Goal: Information Seeking & Learning: Learn about a topic

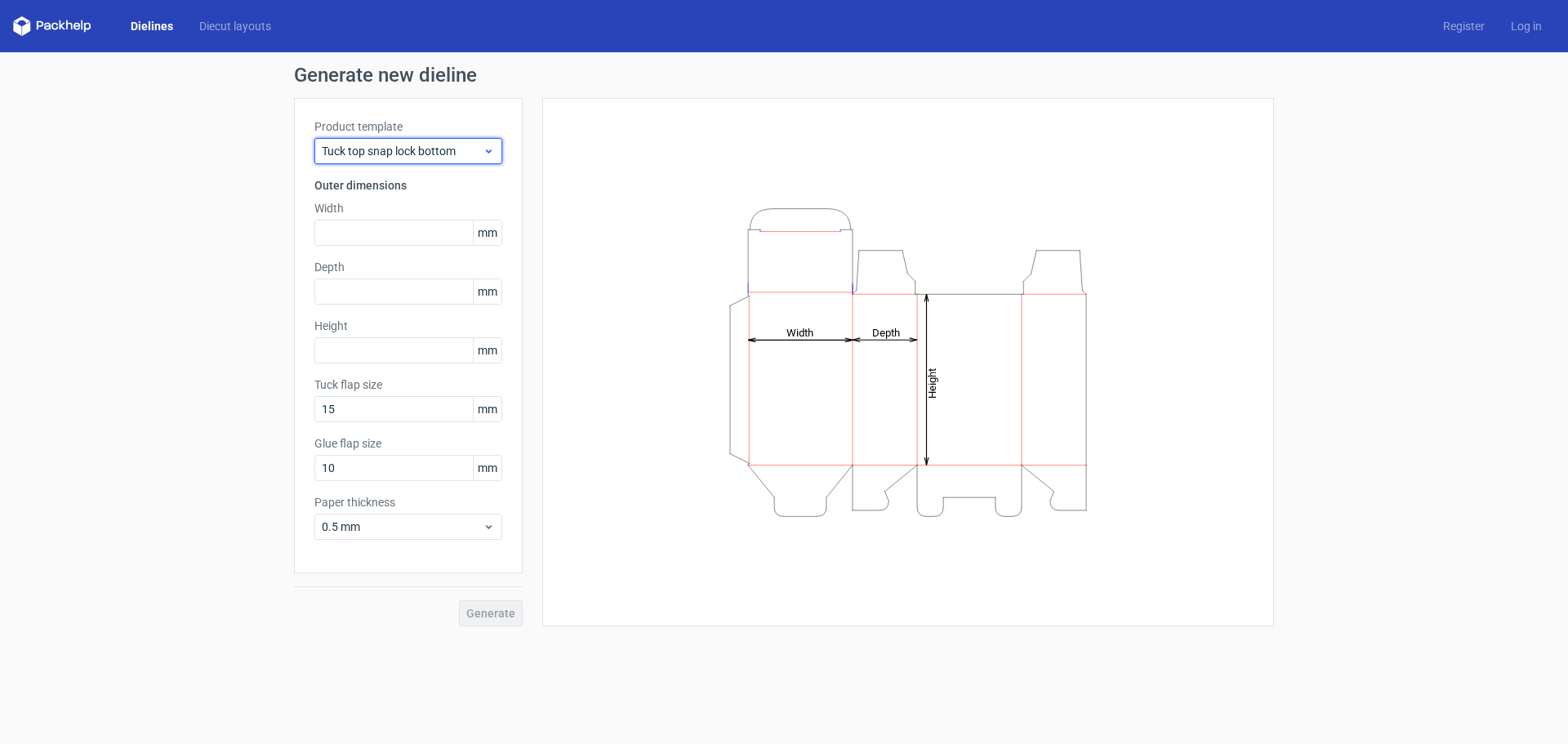
click at [469, 147] on span "Tuck top snap lock bottom" at bounding box center [402, 151] width 161 height 17
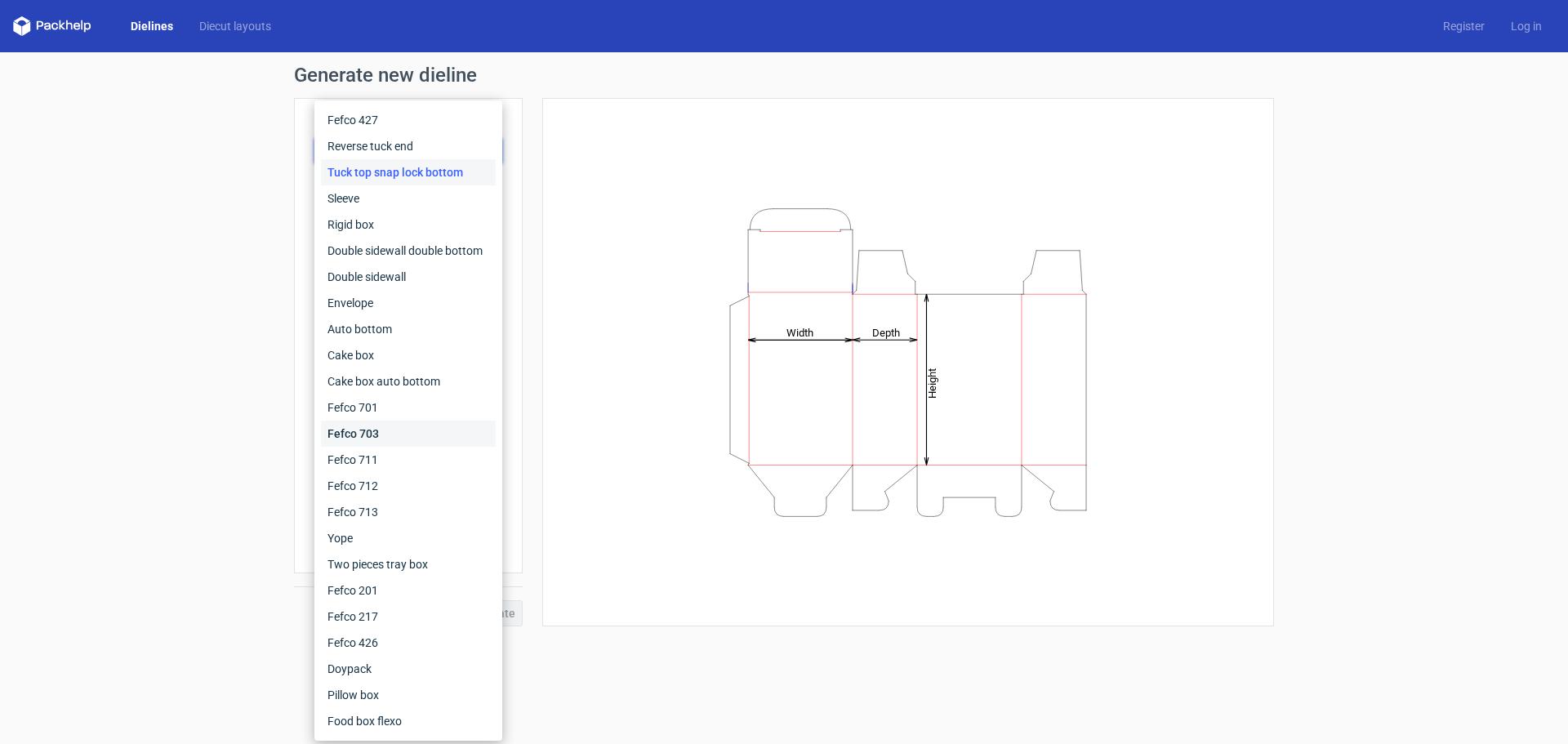
click at [398, 431] on div "Fefco 703" at bounding box center [408, 433] width 175 height 27
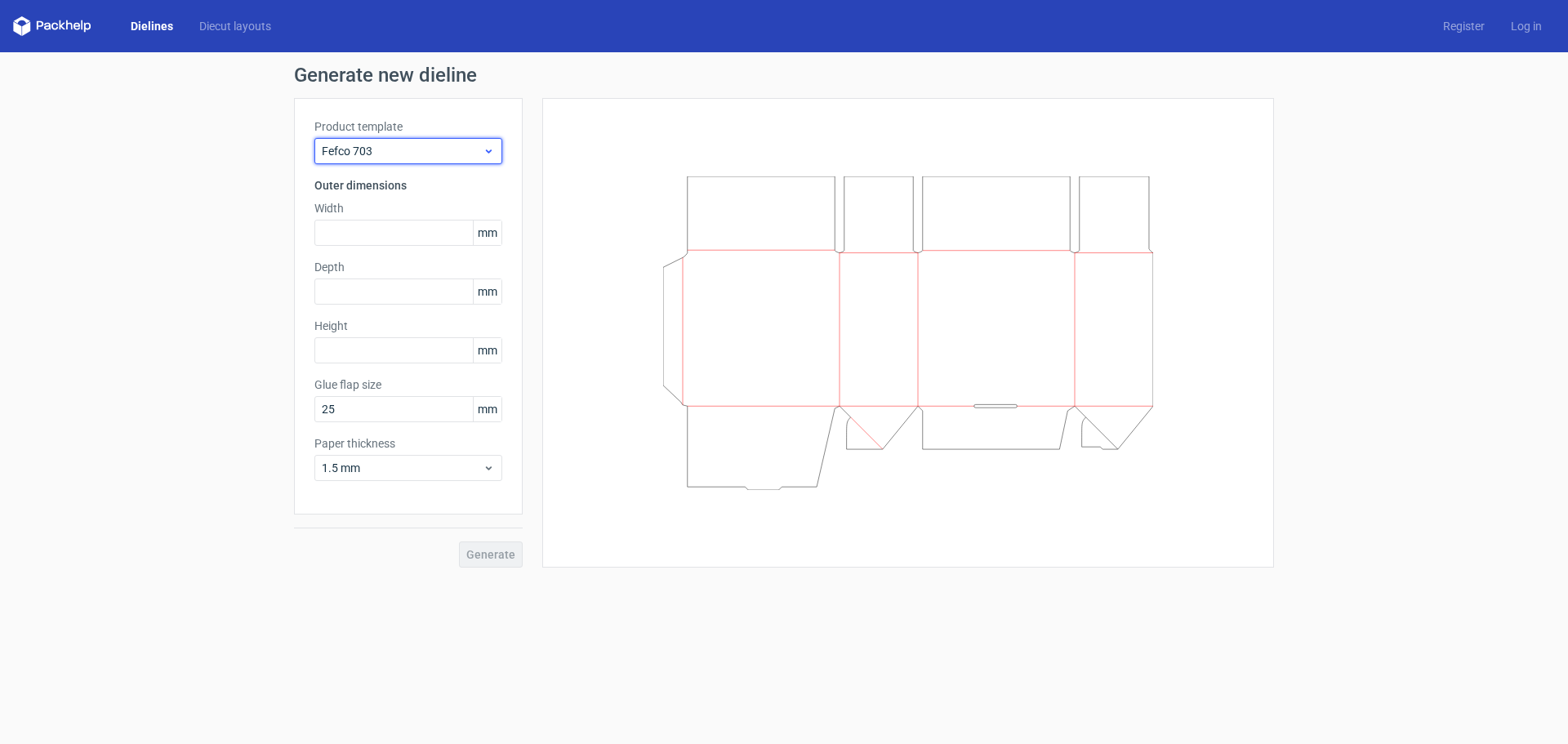
click at [438, 157] on span "Fefco 703" at bounding box center [402, 151] width 161 height 17
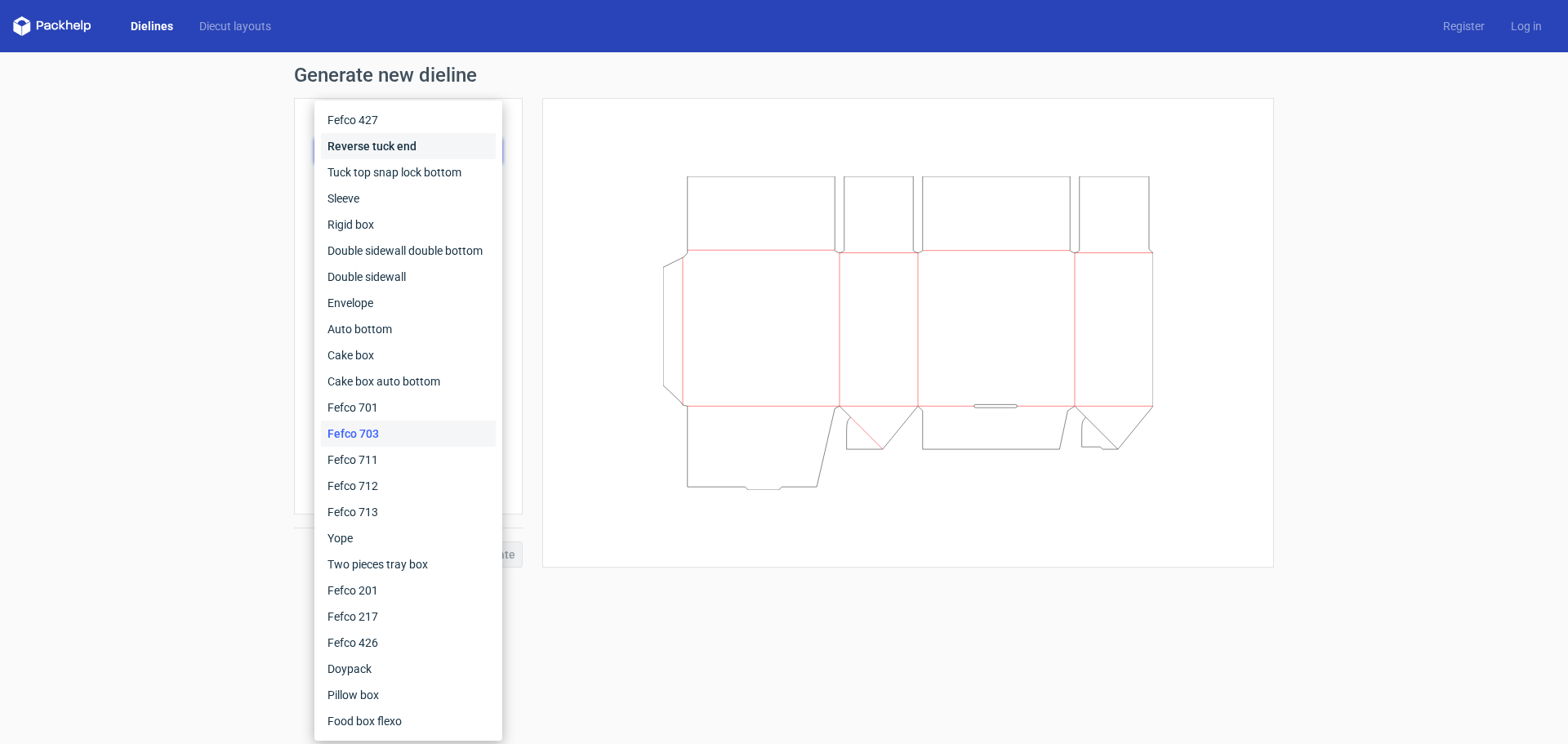
click at [385, 152] on div "Reverse tuck end" at bounding box center [408, 147] width 175 height 27
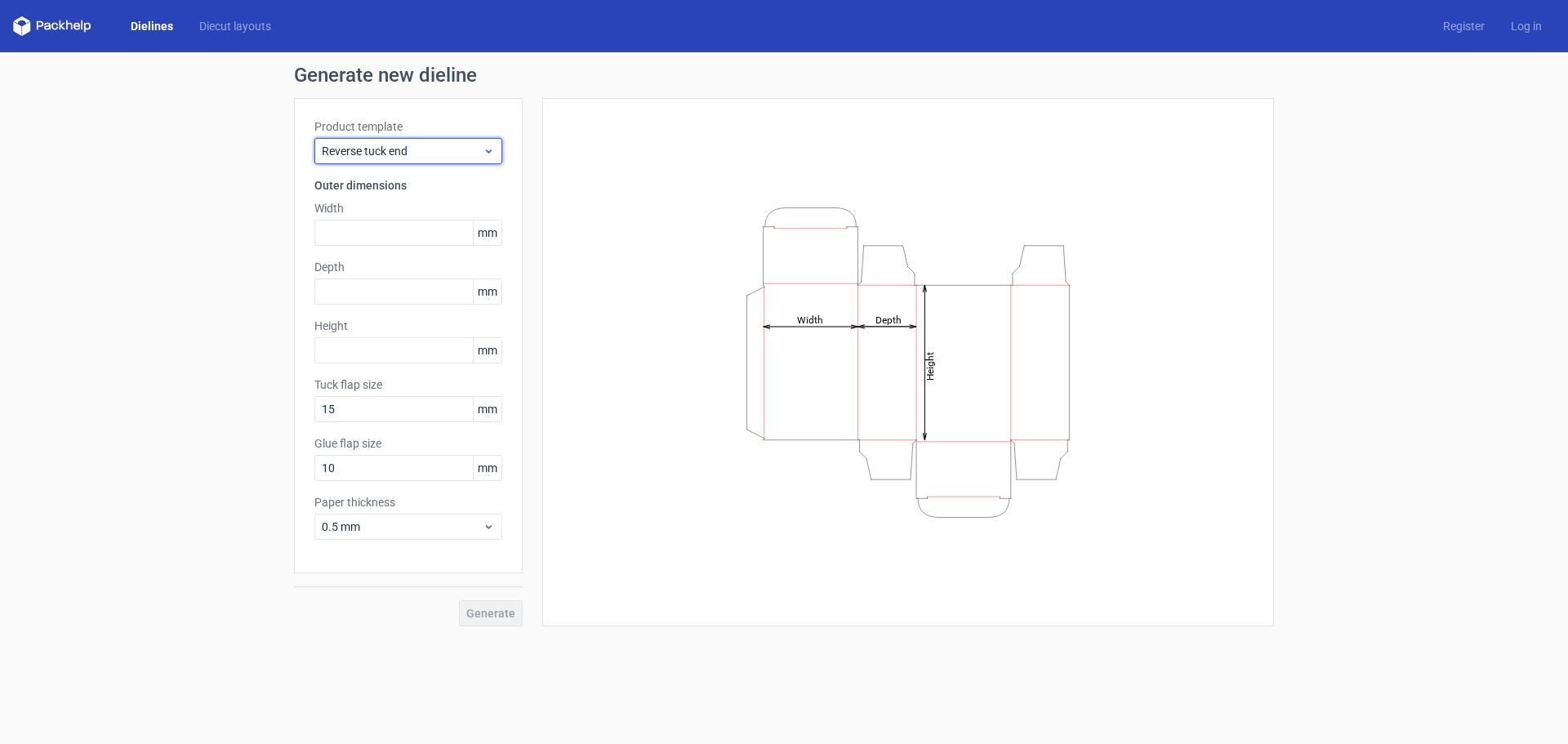
click at [452, 143] on span "Reverse tuck end" at bounding box center [402, 151] width 161 height 17
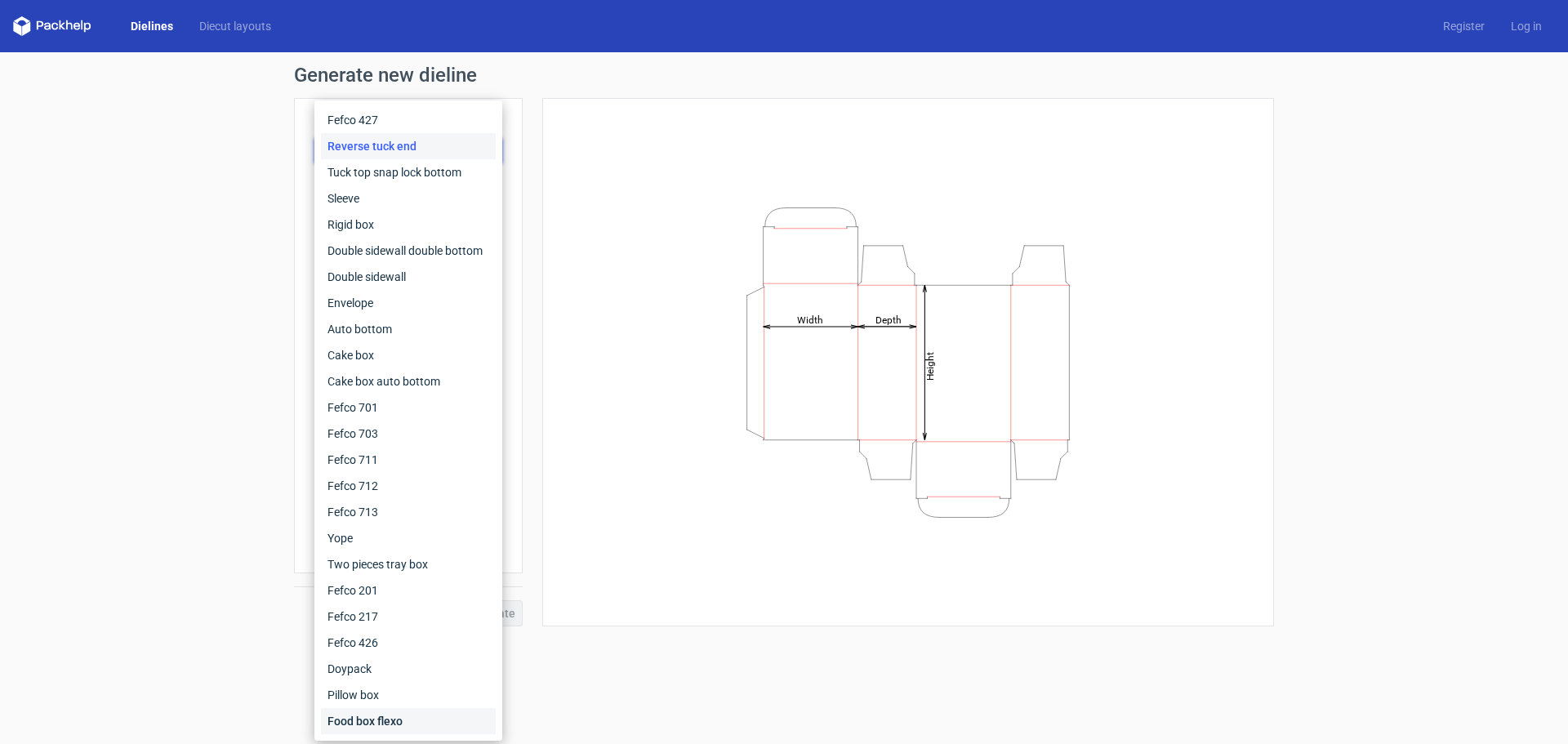
click at [422, 721] on div "Food box flexo" at bounding box center [408, 721] width 175 height 27
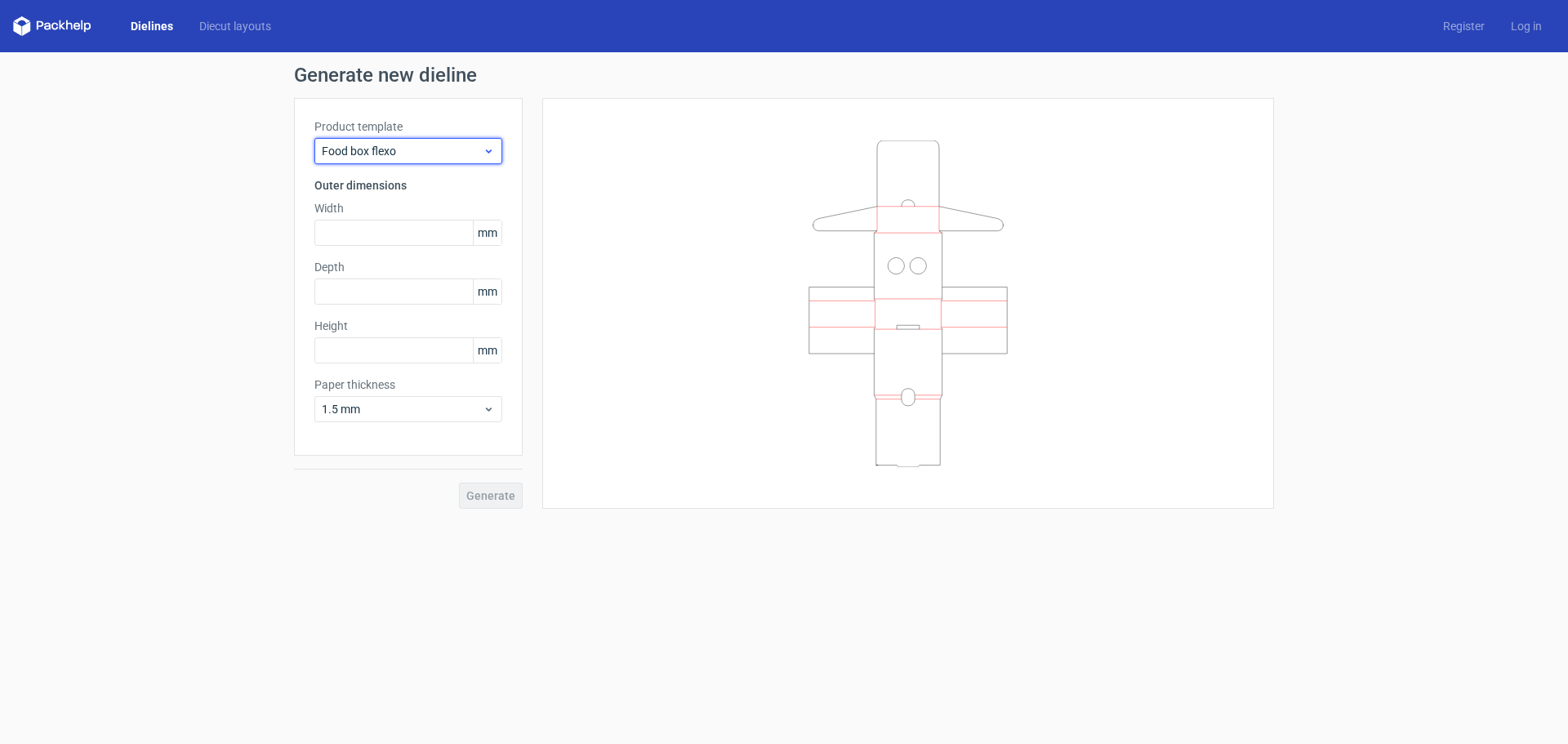
click at [469, 147] on span "Food box flexo" at bounding box center [402, 151] width 161 height 17
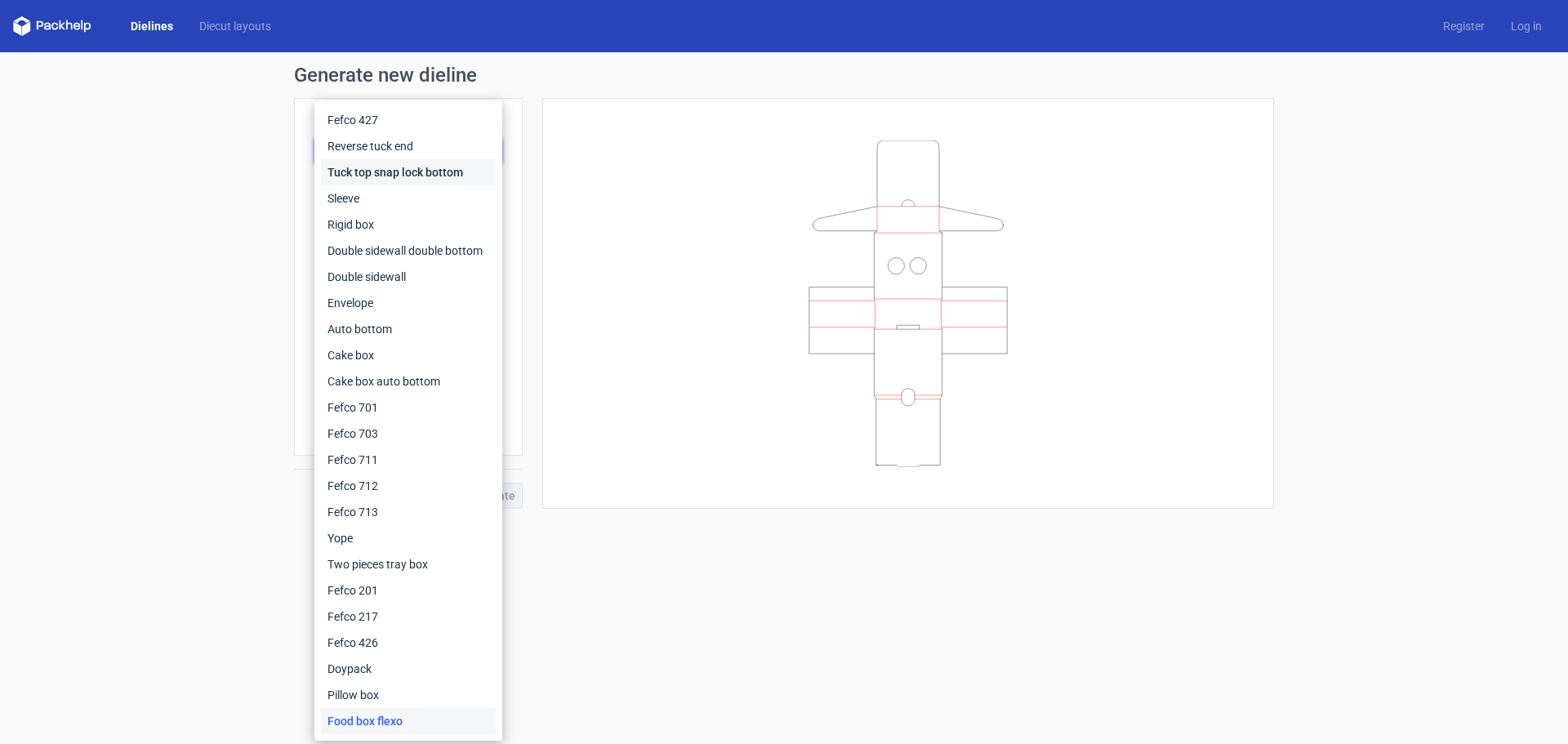
click at [446, 169] on div "Tuck top snap lock bottom" at bounding box center [408, 172] width 175 height 27
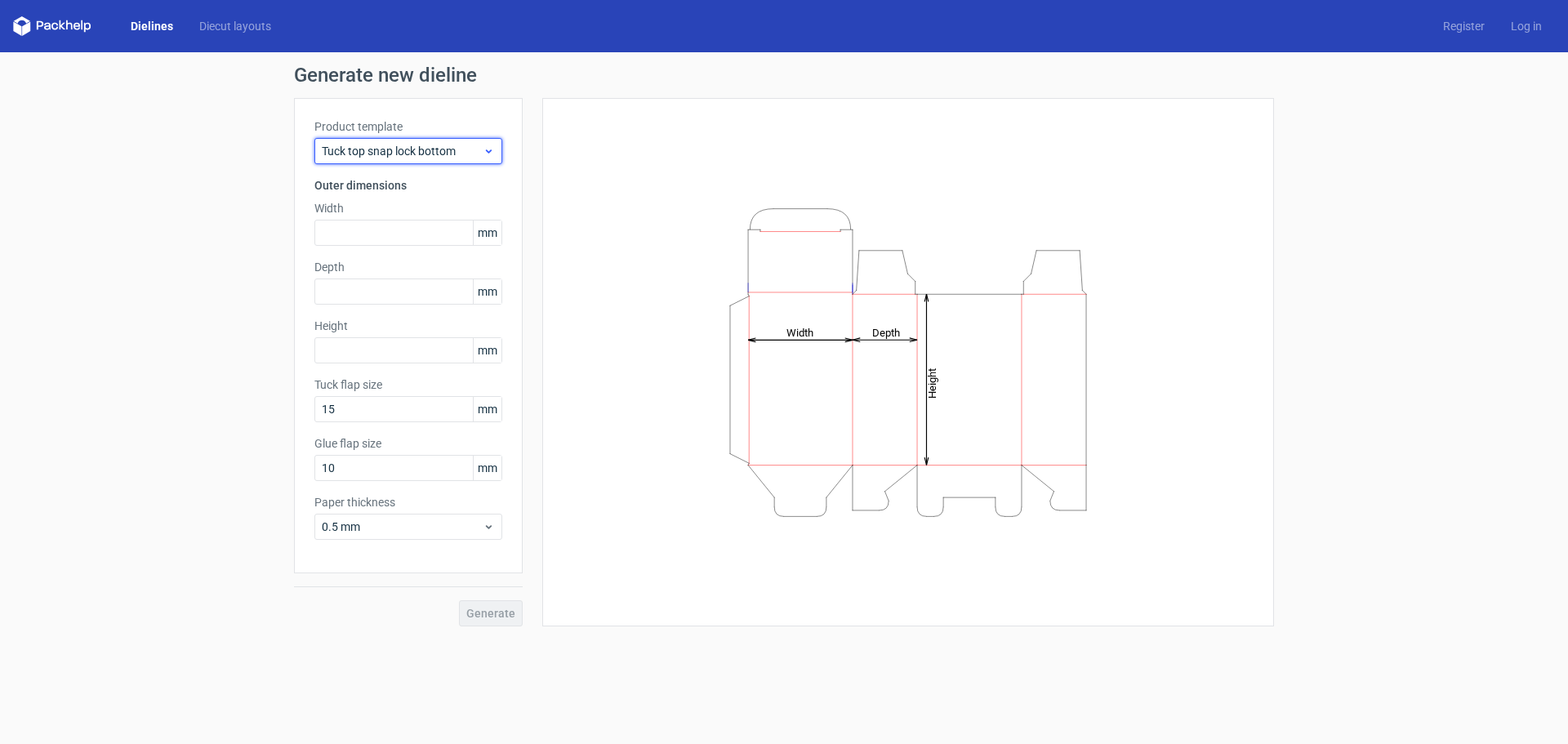
click at [491, 144] on icon at bounding box center [488, 151] width 12 height 13
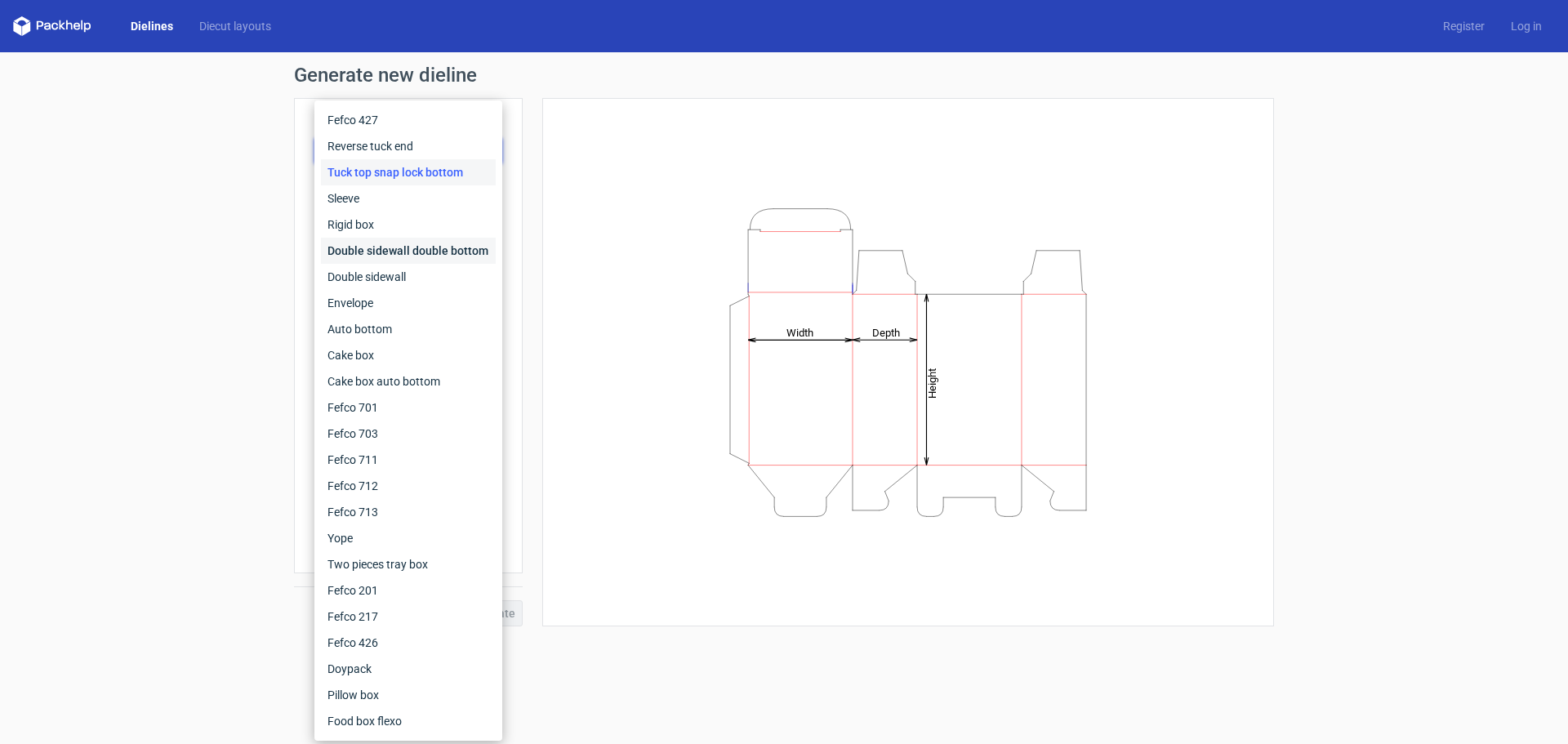
click at [448, 254] on div "Double sidewall double bottom" at bounding box center [408, 251] width 175 height 27
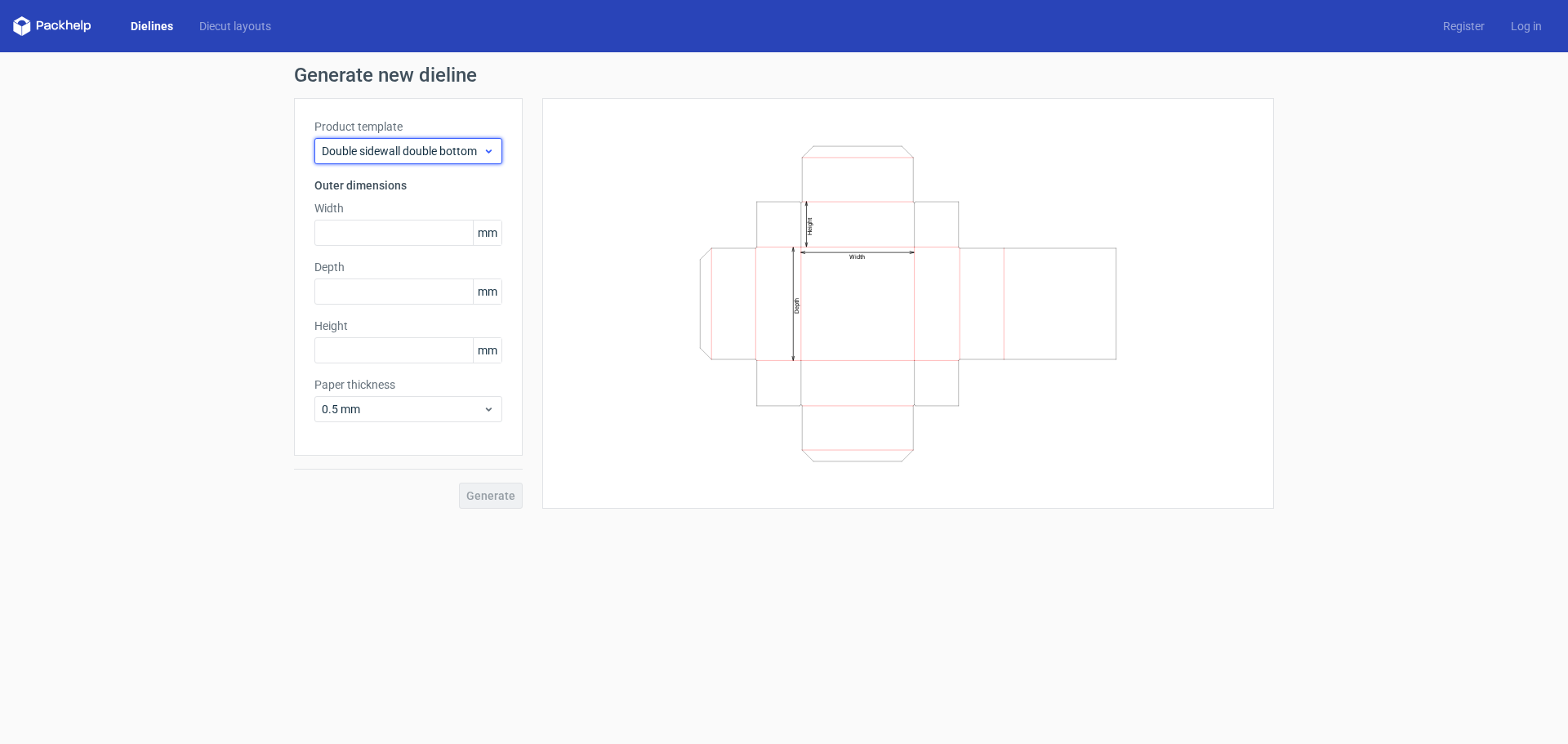
click at [473, 155] on span "Double sidewall double bottom" at bounding box center [402, 151] width 161 height 17
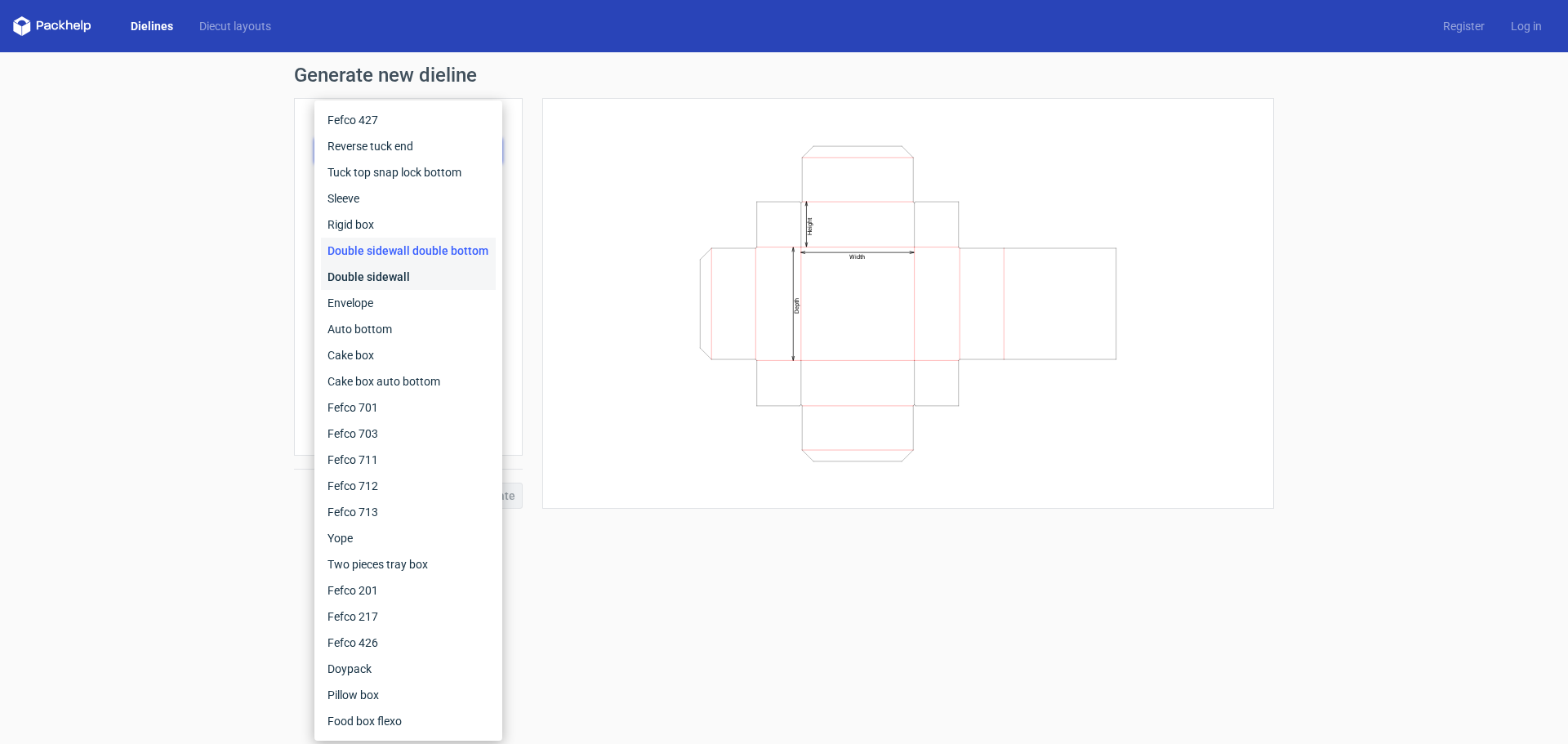
click at [433, 267] on div "Double sidewall" at bounding box center [408, 277] width 175 height 27
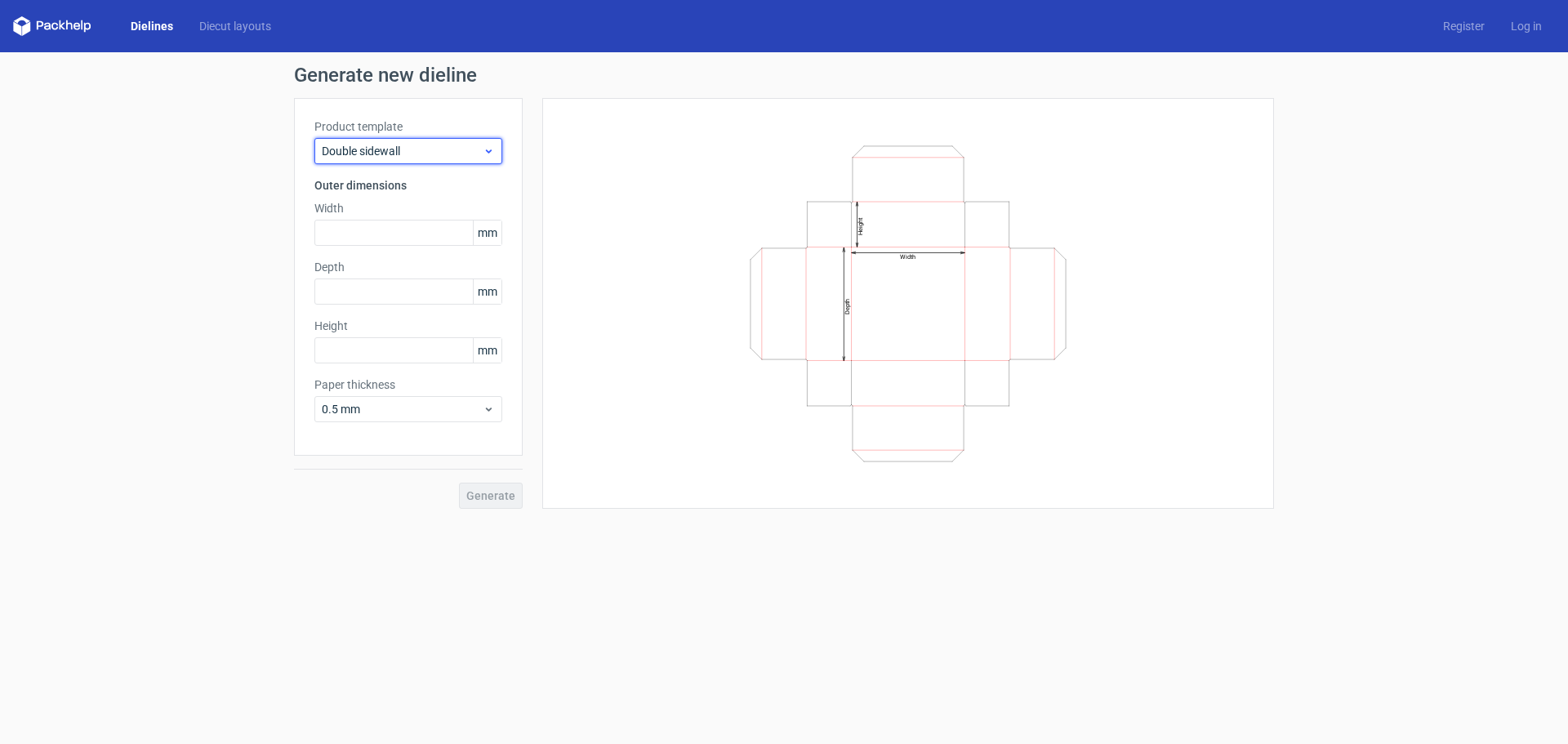
click at [470, 142] on div "Double sidewall" at bounding box center [408, 152] width 188 height 27
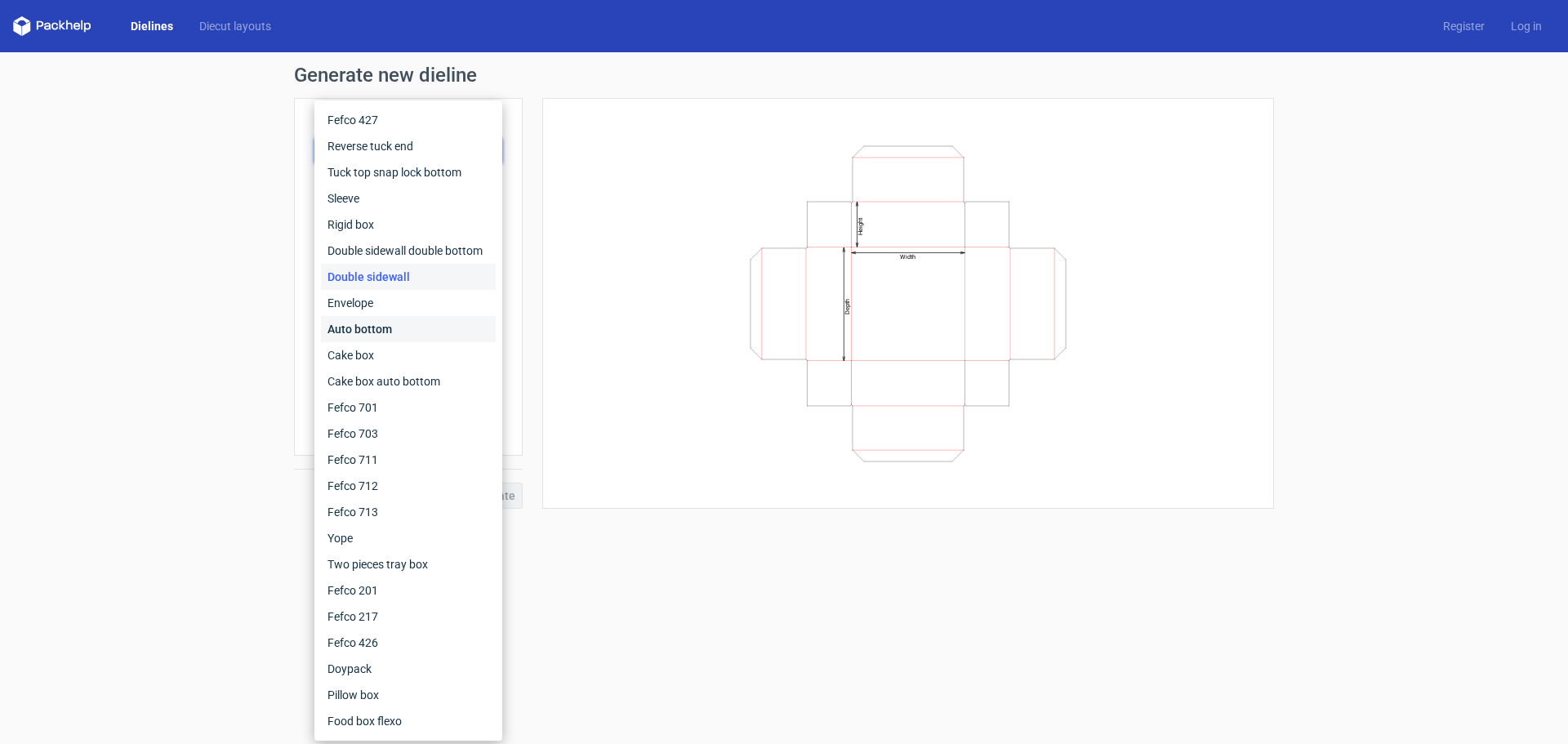
click at [408, 319] on div "Auto bottom" at bounding box center [408, 329] width 175 height 27
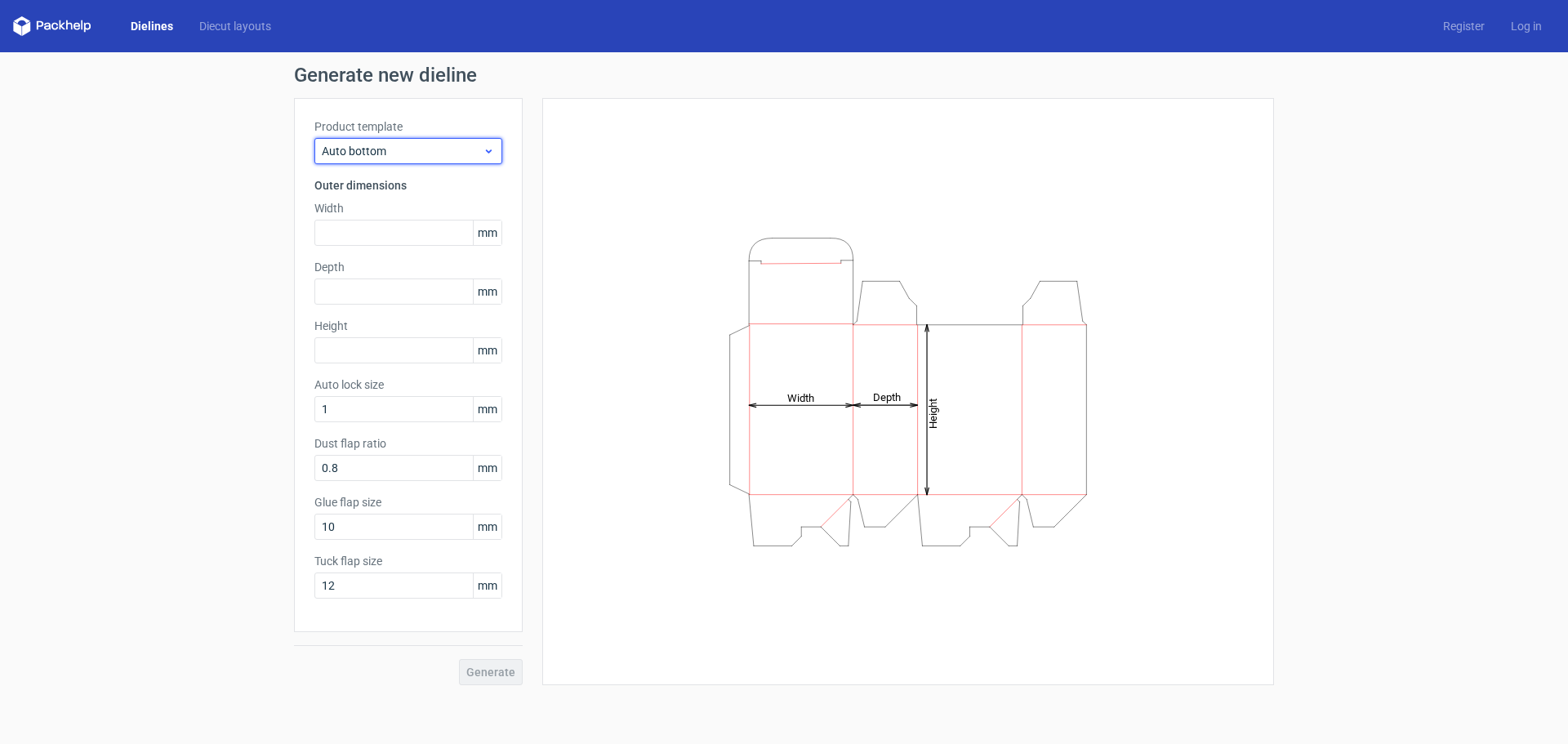
click at [453, 158] on span "Auto bottom" at bounding box center [402, 151] width 161 height 17
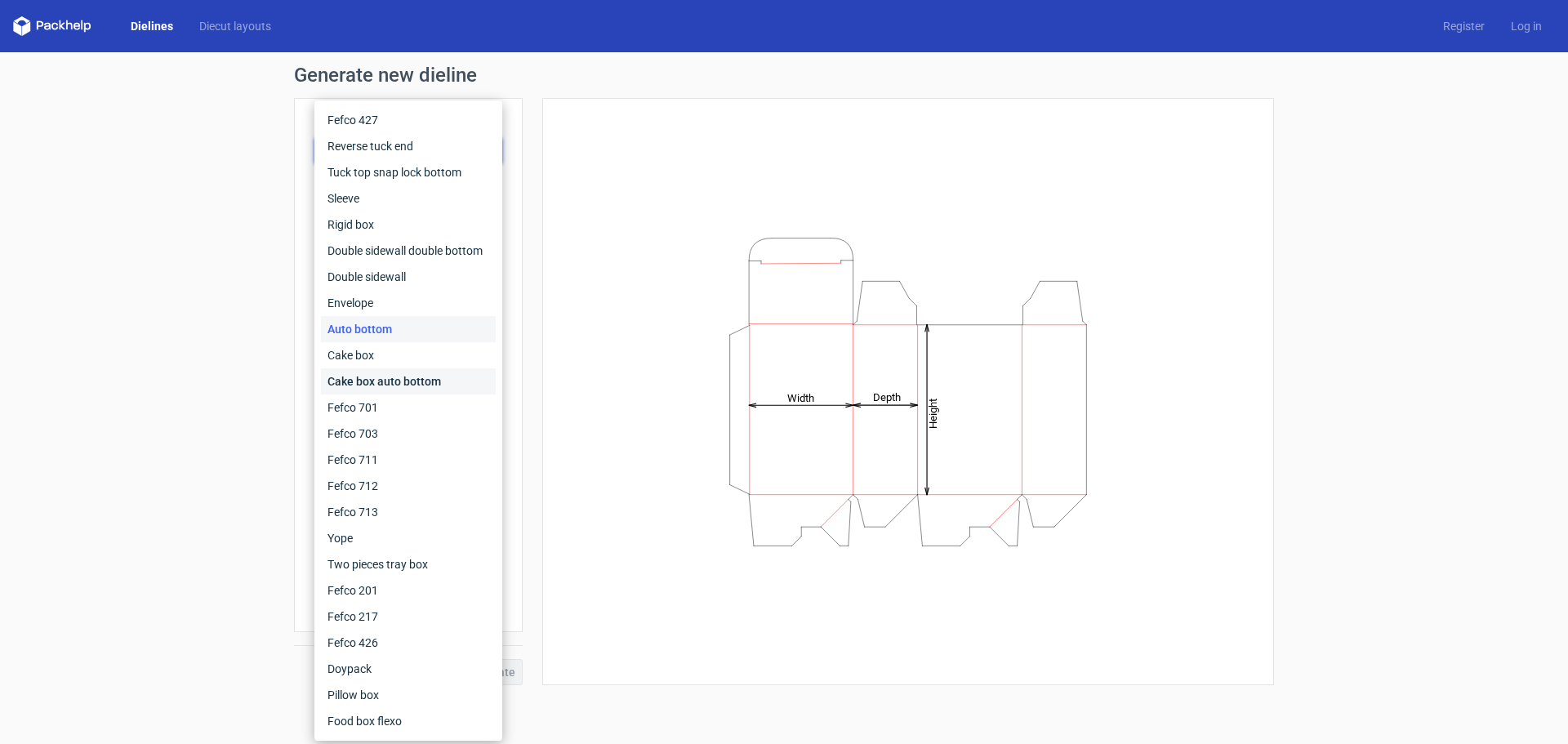
click at [432, 370] on div "Cake box auto bottom" at bounding box center [408, 381] width 175 height 27
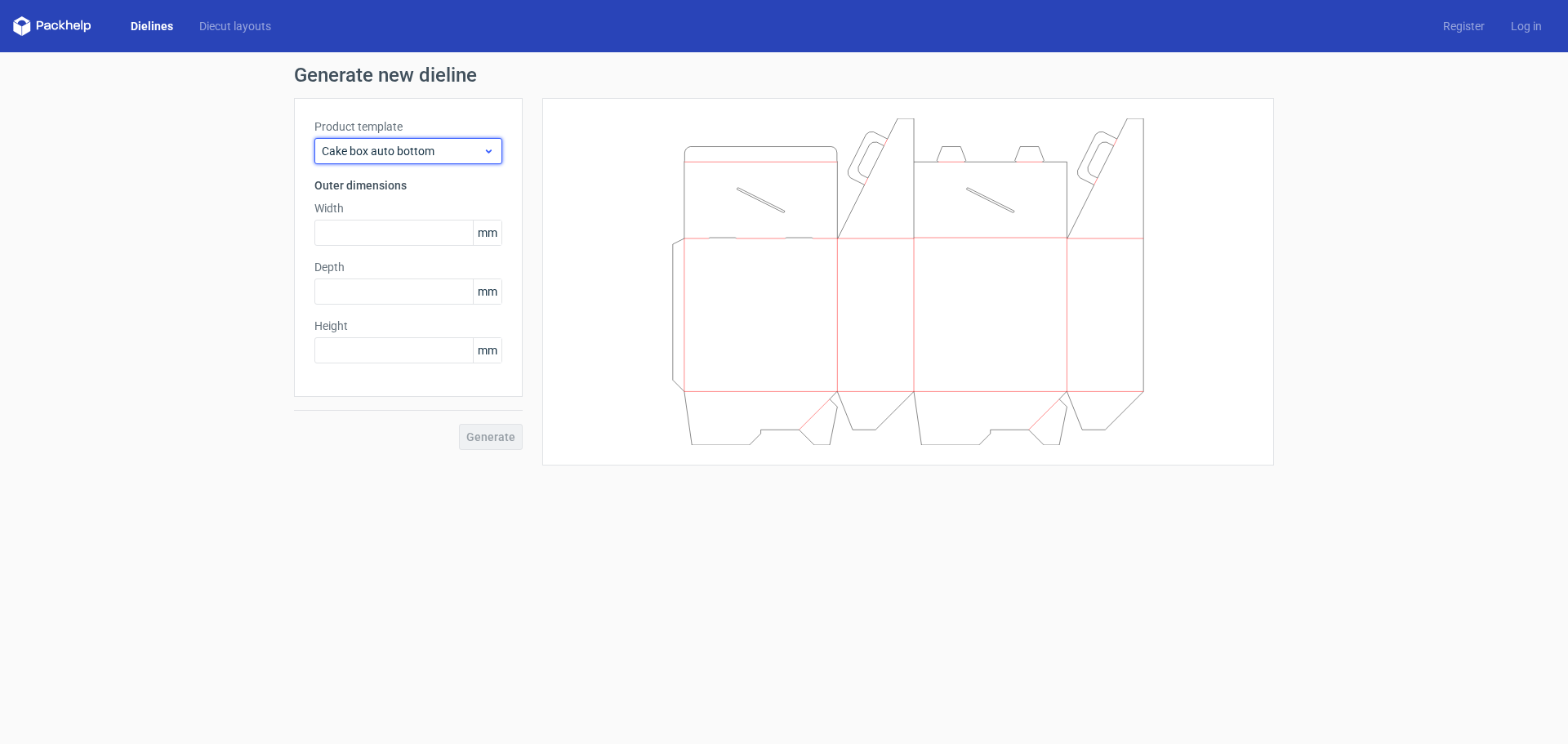
click at [443, 160] on div "Cake box auto bottom" at bounding box center [408, 152] width 188 height 27
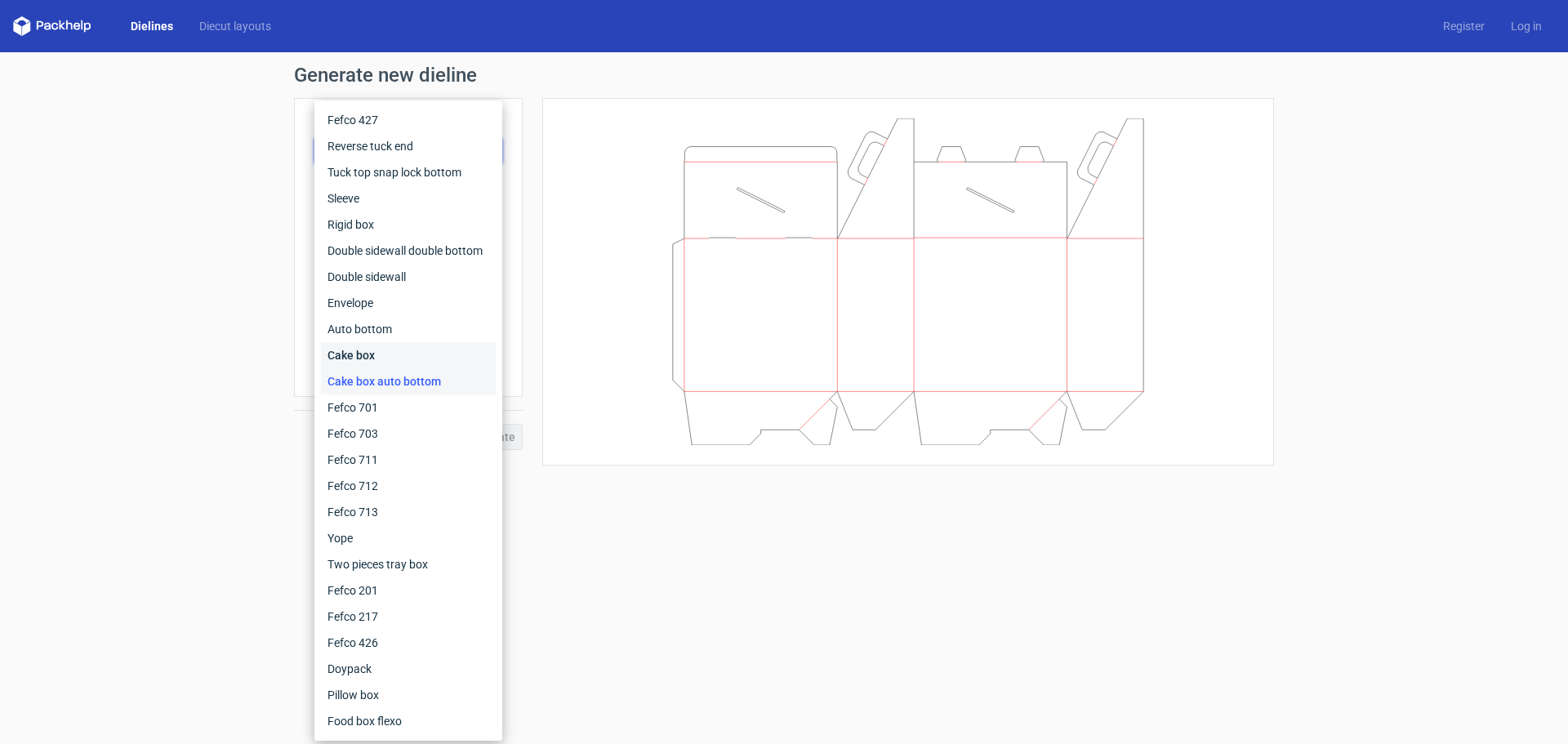
click at [404, 350] on div "Cake box" at bounding box center [408, 355] width 175 height 27
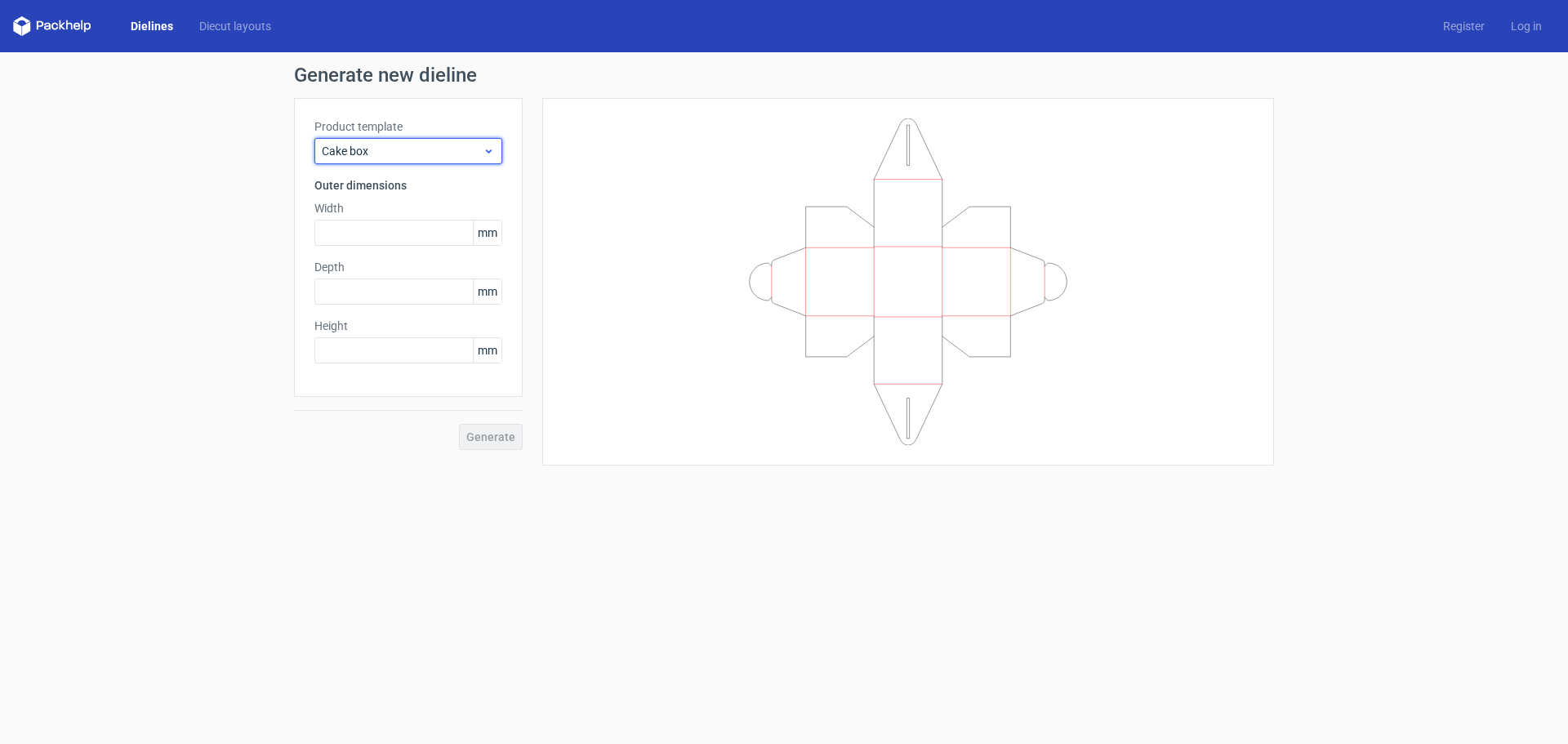
click at [445, 158] on span "Cake box" at bounding box center [402, 151] width 161 height 17
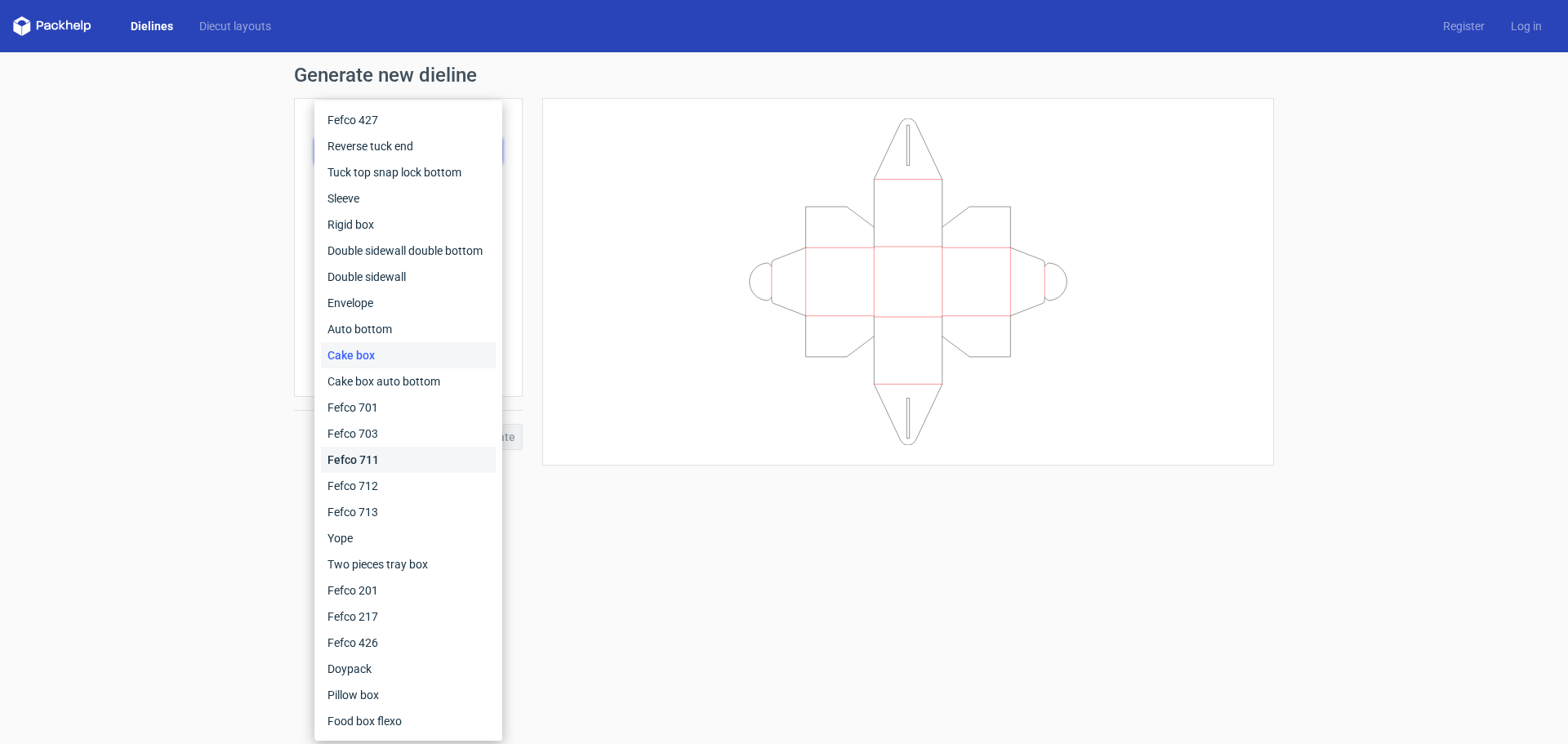
click at [404, 448] on div "Fefco 711" at bounding box center [408, 460] width 175 height 27
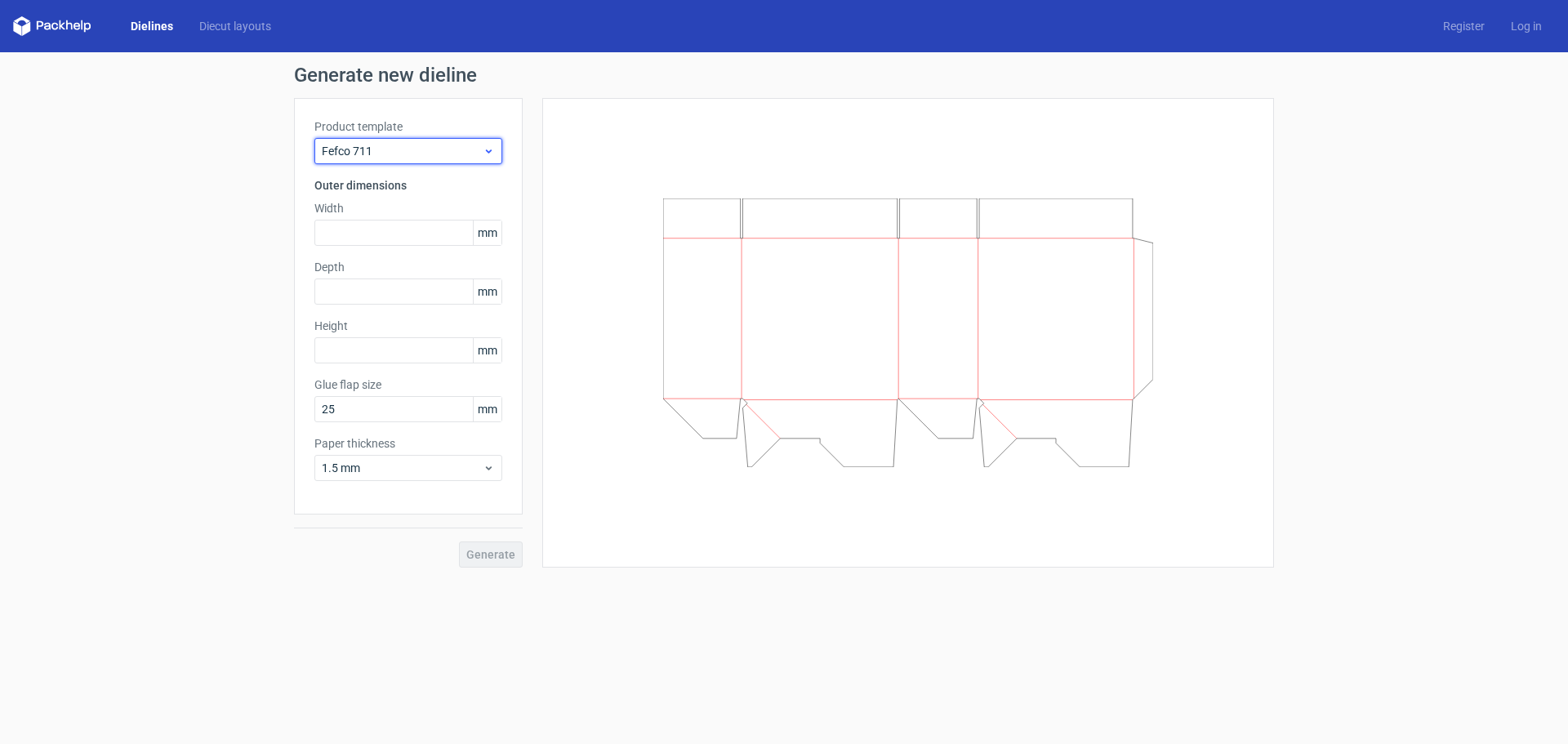
click at [423, 152] on span "Fefco 711" at bounding box center [402, 151] width 161 height 17
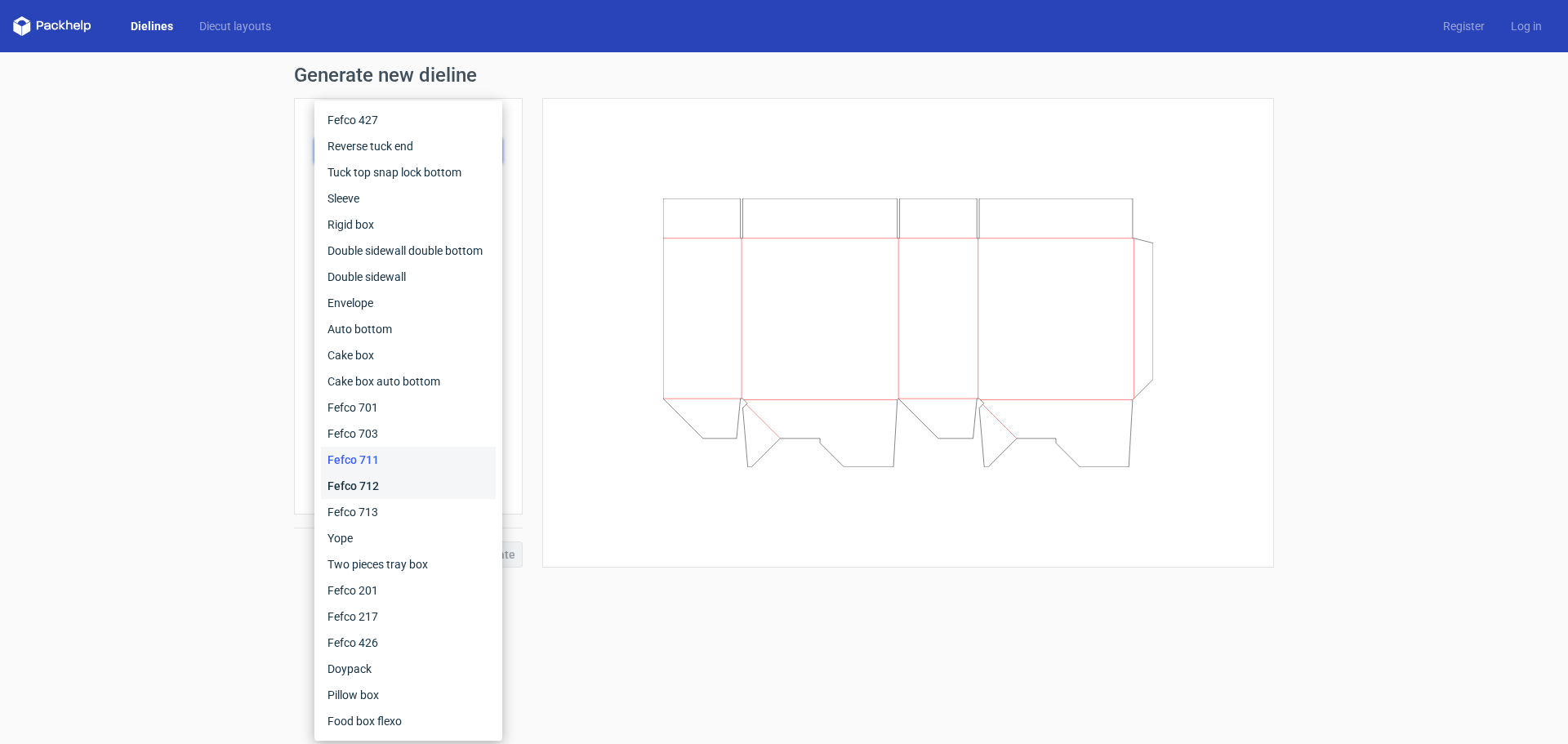
click at [430, 481] on div "Fefco 712" at bounding box center [408, 486] width 175 height 27
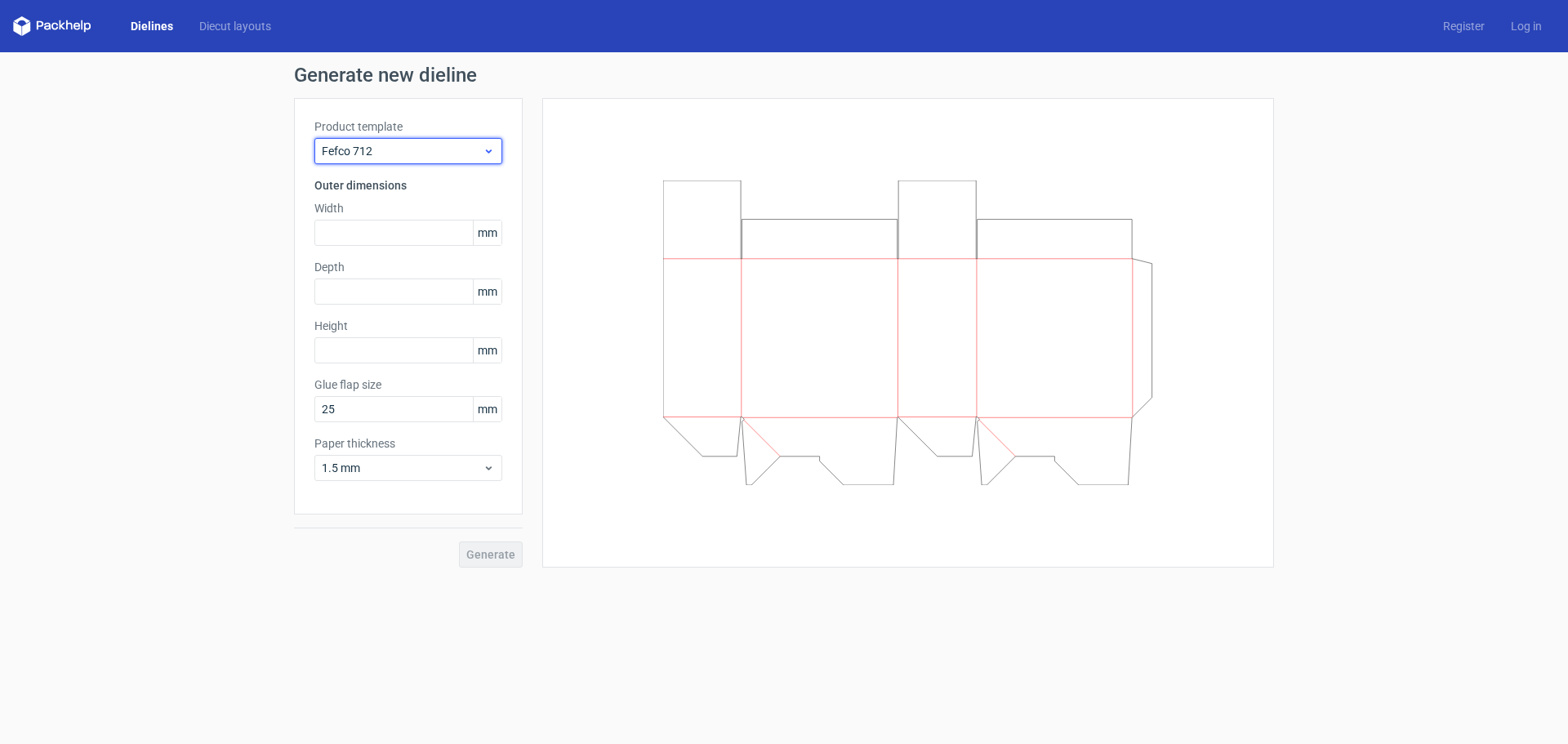
click at [445, 151] on span "Fefco 712" at bounding box center [402, 151] width 161 height 17
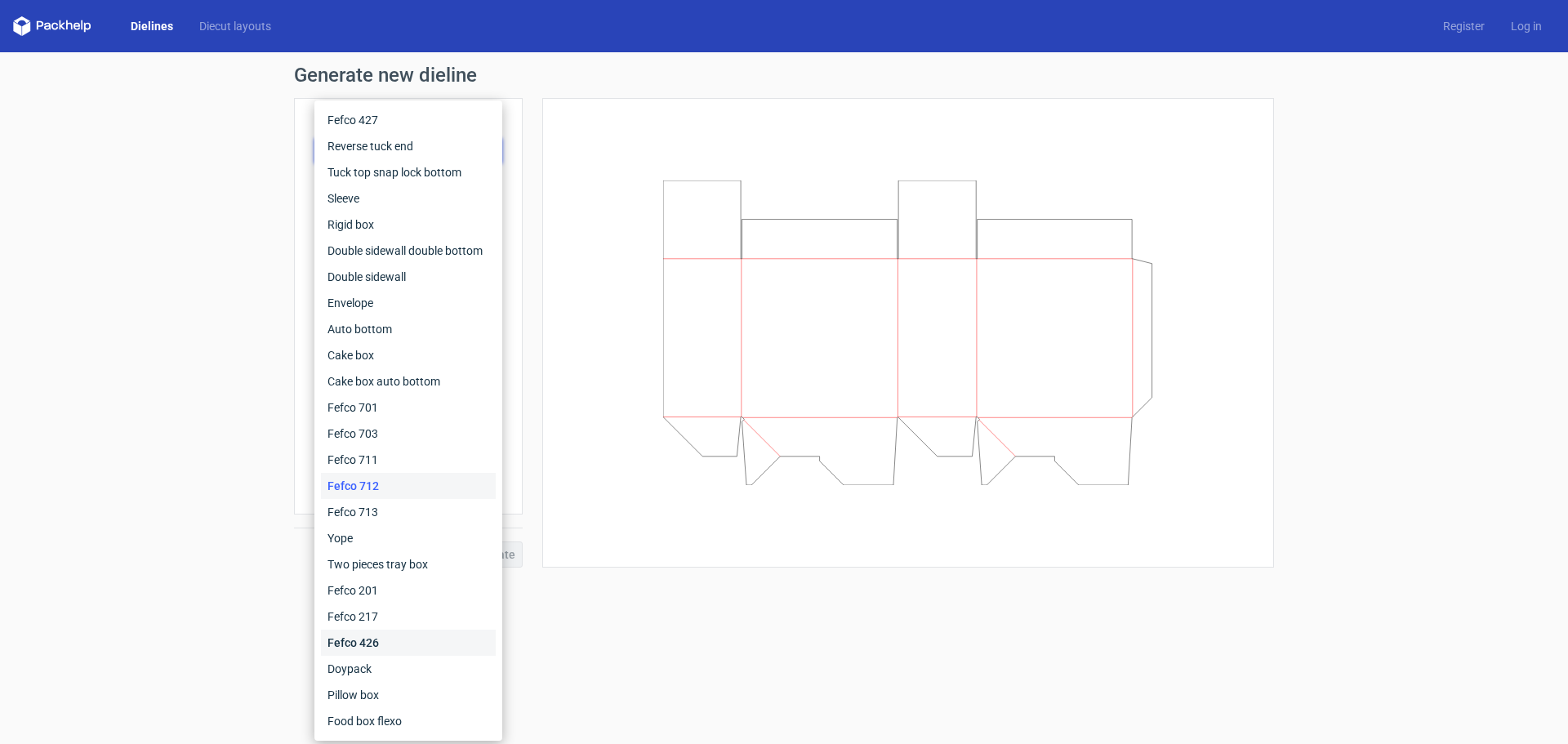
click at [394, 639] on div "Fefco 426" at bounding box center [408, 643] width 175 height 27
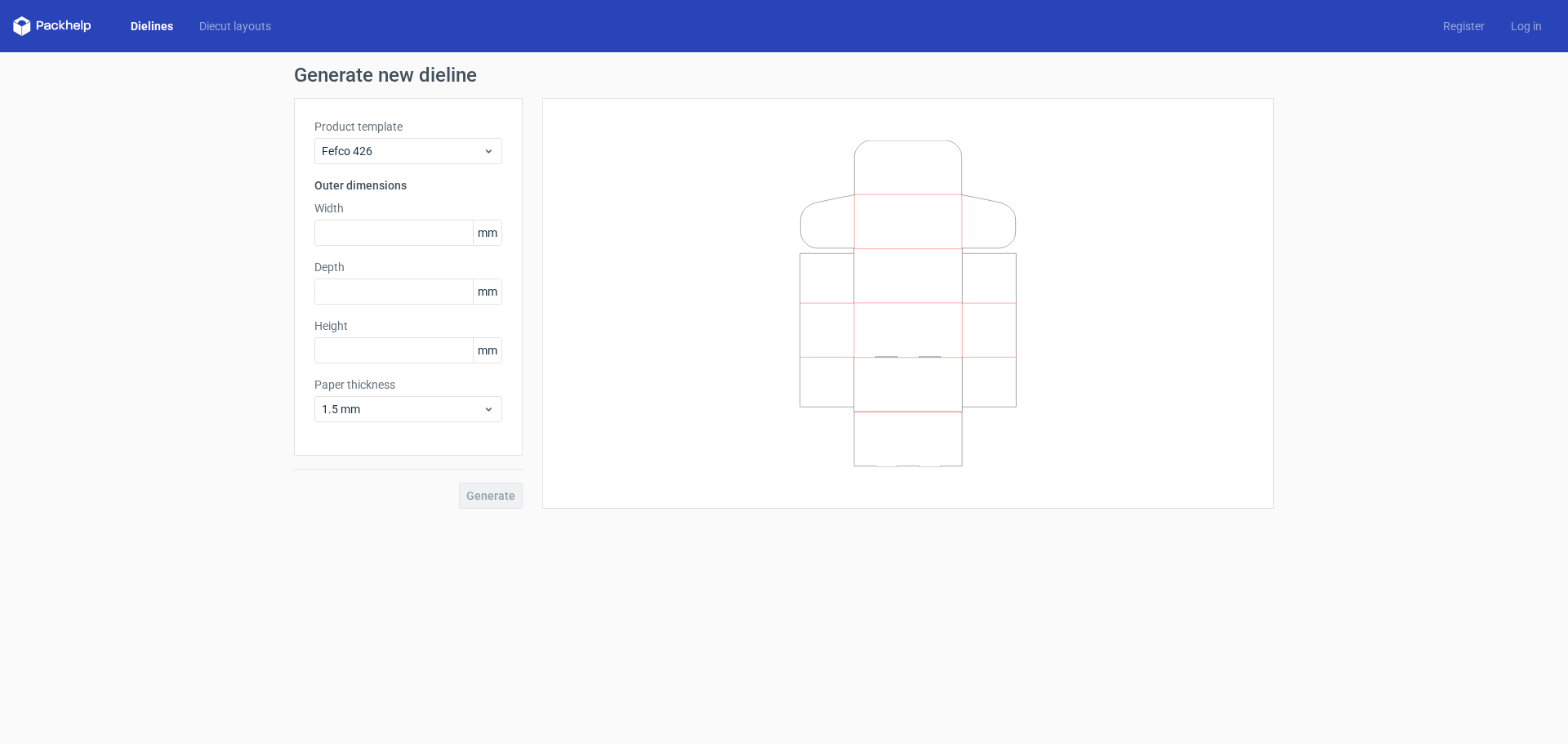
click at [148, 24] on link "Dielines" at bounding box center [152, 27] width 69 height 17
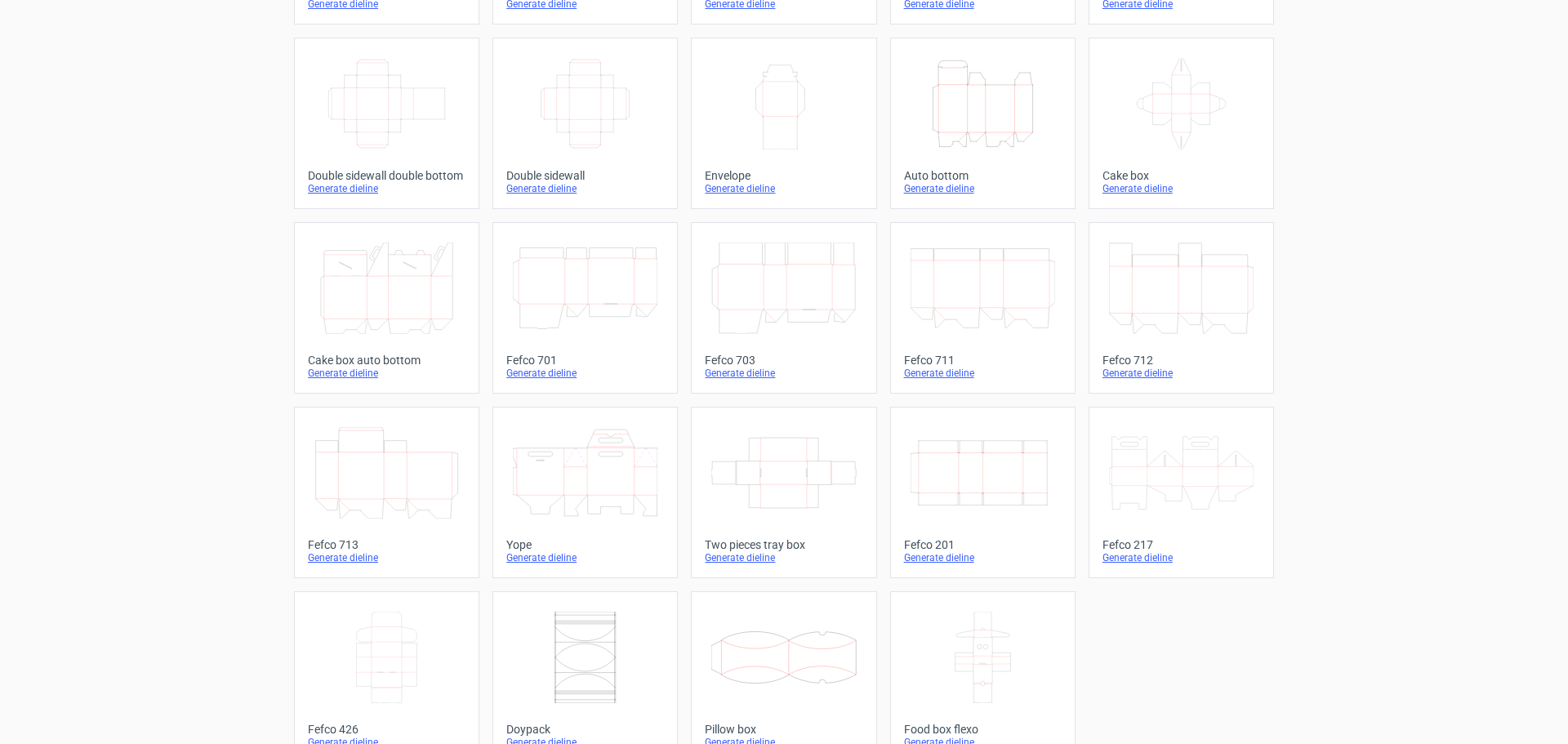
scroll to position [277, 0]
